Goal: Navigation & Orientation: Find specific page/section

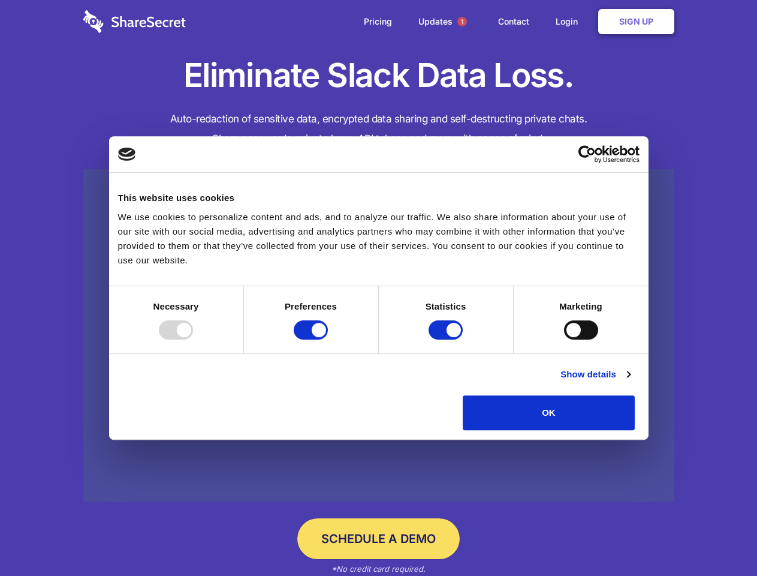
click at [193, 339] on div at bounding box center [176, 329] width 34 height 19
click at [328, 339] on input "Preferences" at bounding box center [311, 329] width 34 height 19
checkbox input "false"
click at [447, 339] on input "Statistics" at bounding box center [446, 329] width 34 height 19
checkbox input "false"
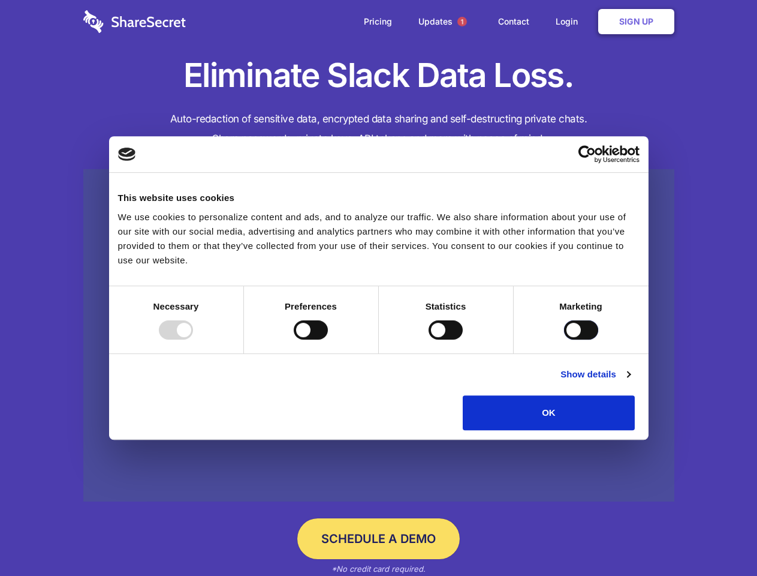
click at [564, 339] on input "Marketing" at bounding box center [581, 329] width 34 height 19
checkbox input "true"
click at [630, 381] on link "Show details" at bounding box center [596, 374] width 70 height 14
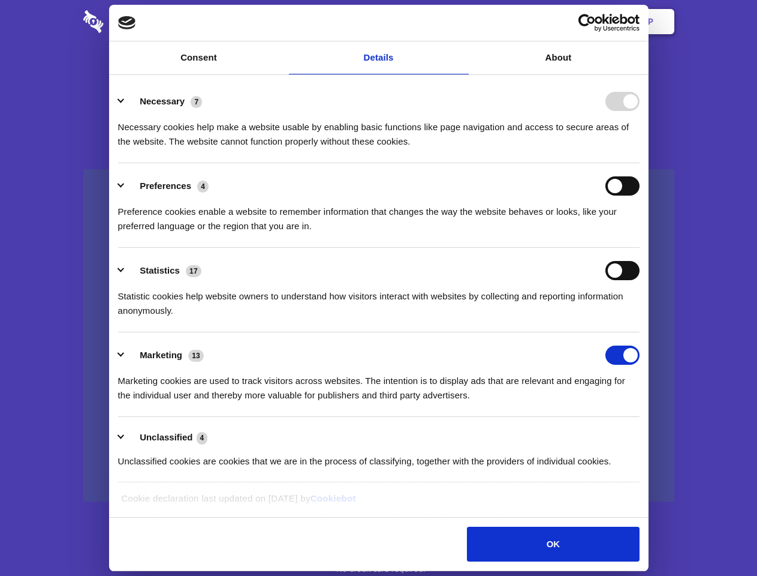
click at [640, 163] on li "Necessary 7 Necessary cookies help make a website usable by enabling basic func…" at bounding box center [379, 121] width 522 height 85
click at [462, 22] on span "1" at bounding box center [463, 22] width 10 height 10
